Goal: Find specific page/section: Find specific page/section

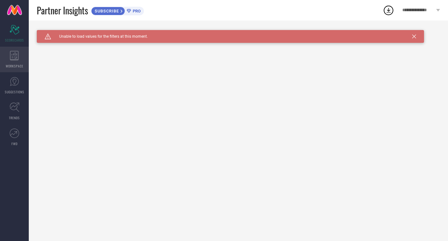
click at [13, 53] on icon at bounding box center [14, 56] width 9 height 10
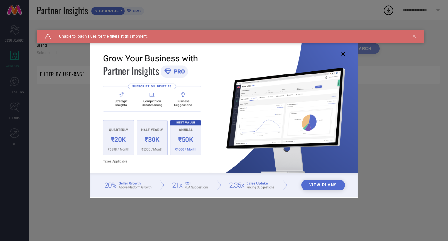
type input "1 STOP FASHION"
type input "All"
click at [342, 56] on icon at bounding box center [344, 54] width 4 height 4
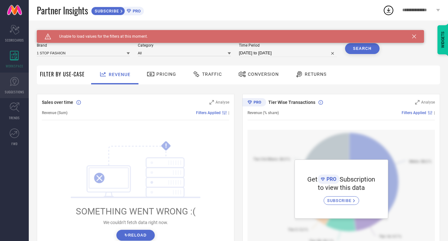
click at [16, 81] on icon at bounding box center [14, 82] width 4 height 6
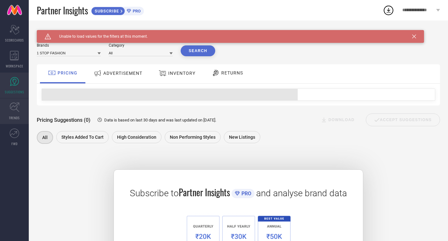
click at [13, 109] on icon at bounding box center [15, 107] width 10 height 10
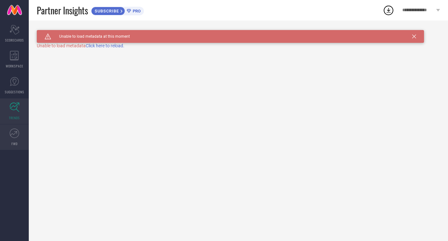
click at [16, 133] on icon at bounding box center [15, 134] width 10 height 10
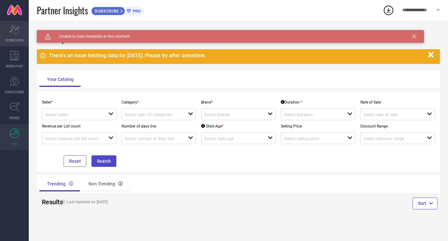
click at [20, 36] on div "Scorecard SCORECARDS" at bounding box center [14, 34] width 29 height 26
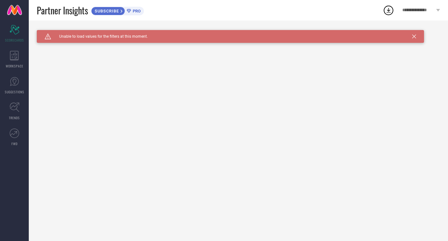
click at [415, 38] on icon at bounding box center [415, 37] width 4 height 4
